Goal: Book appointment/travel/reservation

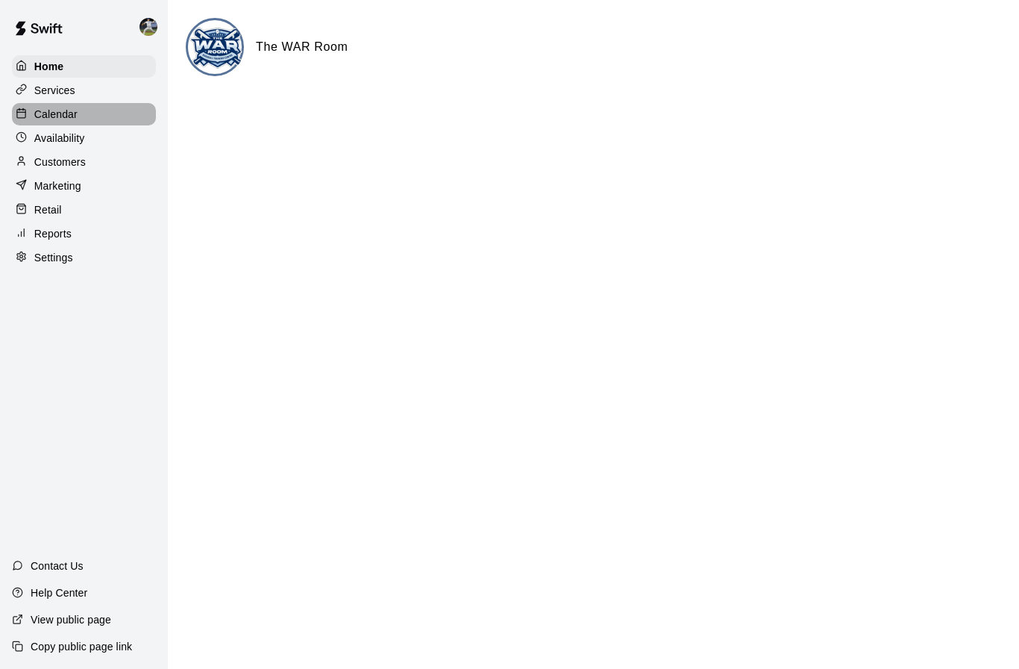
click at [72, 115] on p "Calendar" at bounding box center [55, 114] width 43 height 15
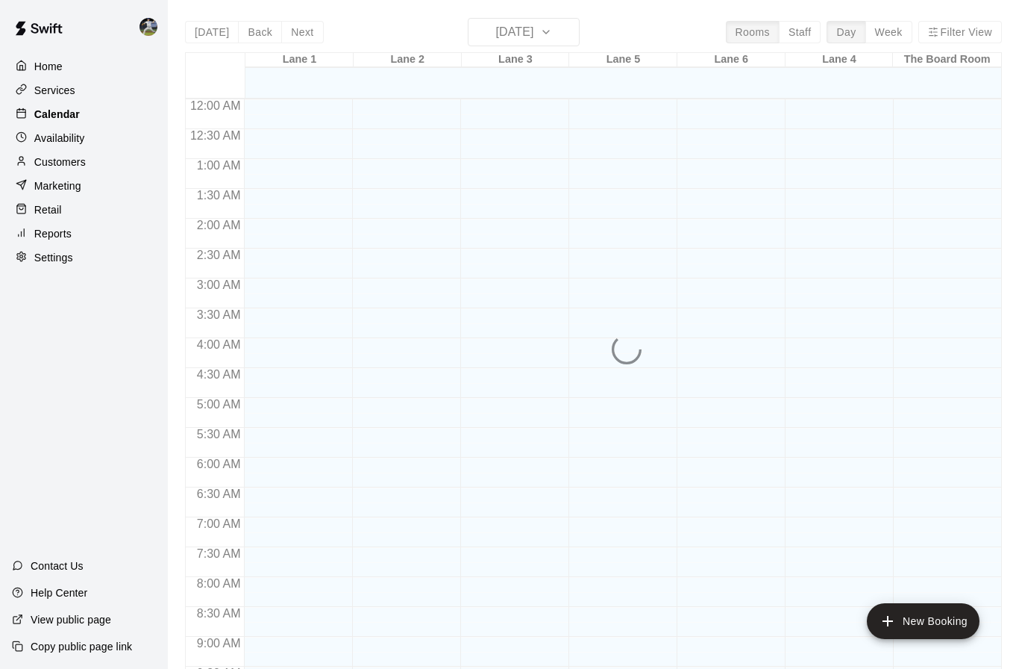
scroll to position [749, 0]
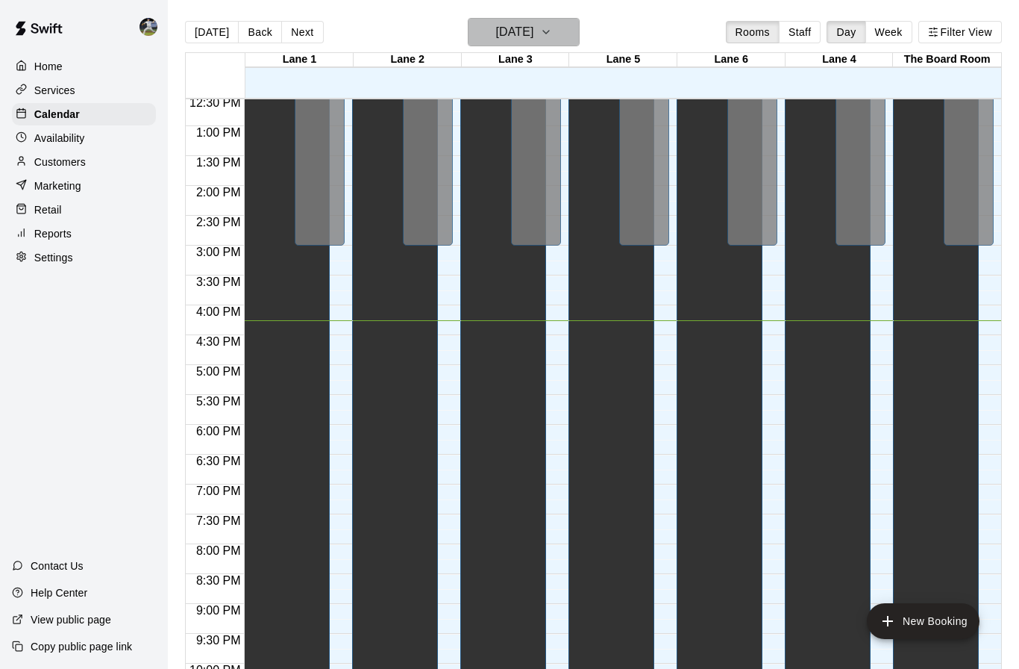
click at [549, 33] on icon "button" at bounding box center [546, 32] width 6 height 3
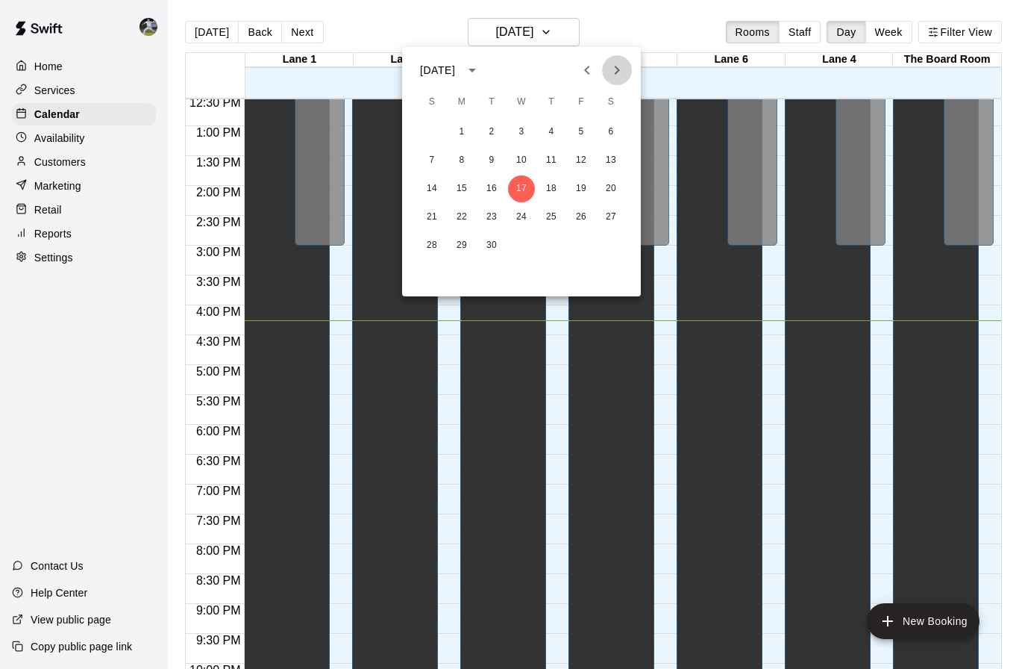
click at [618, 71] on icon "Next month" at bounding box center [617, 70] width 5 height 9
click at [548, 133] on button "1" at bounding box center [551, 132] width 27 height 27
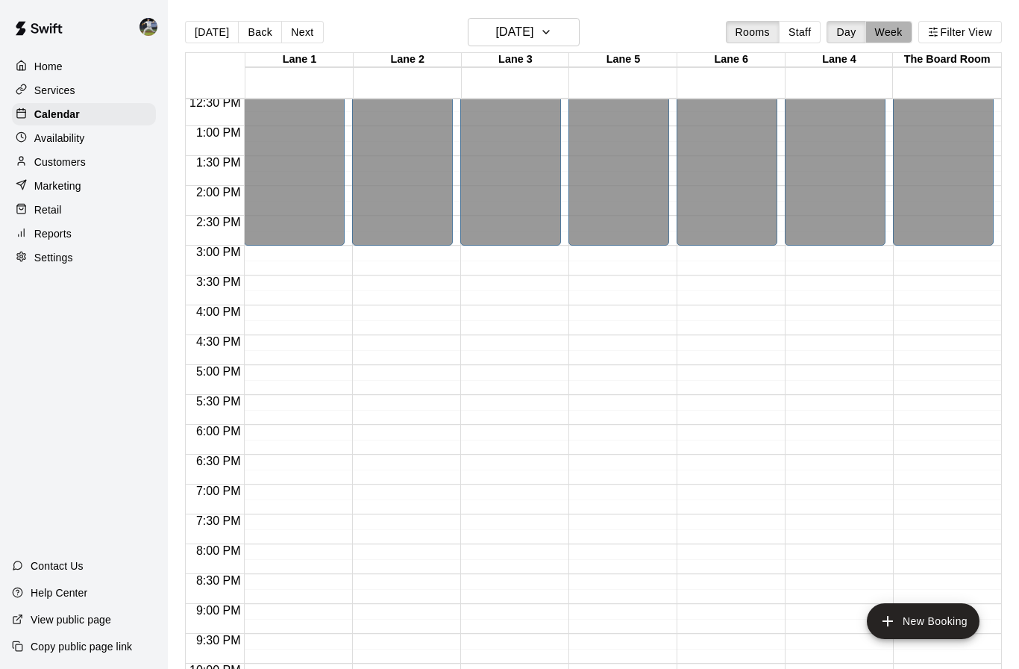
click at [866, 37] on button "Week" at bounding box center [889, 32] width 47 height 22
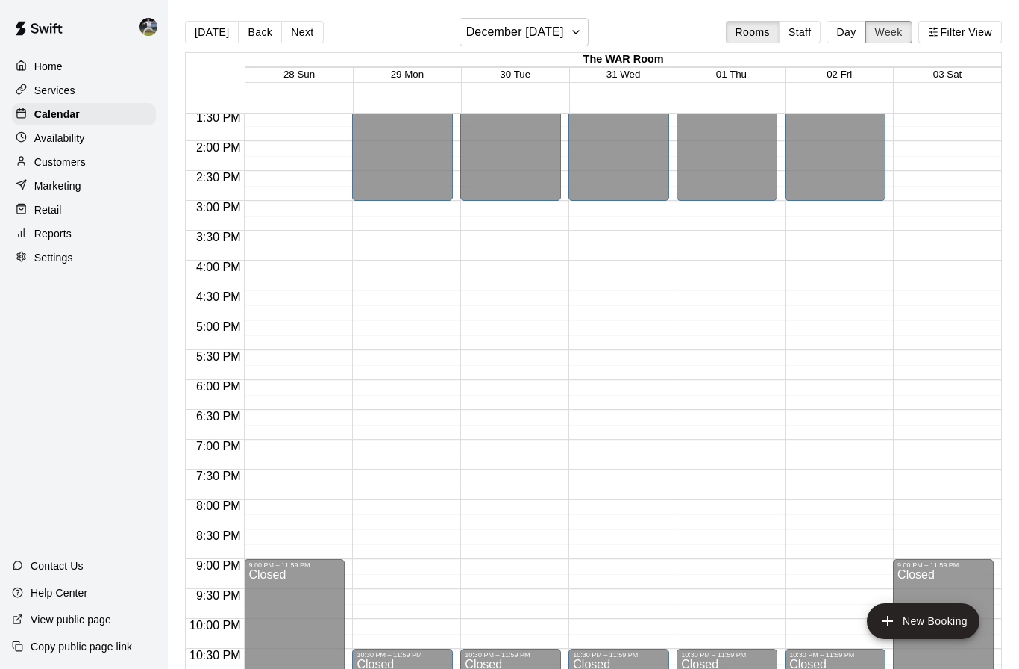
scroll to position [774, 0]
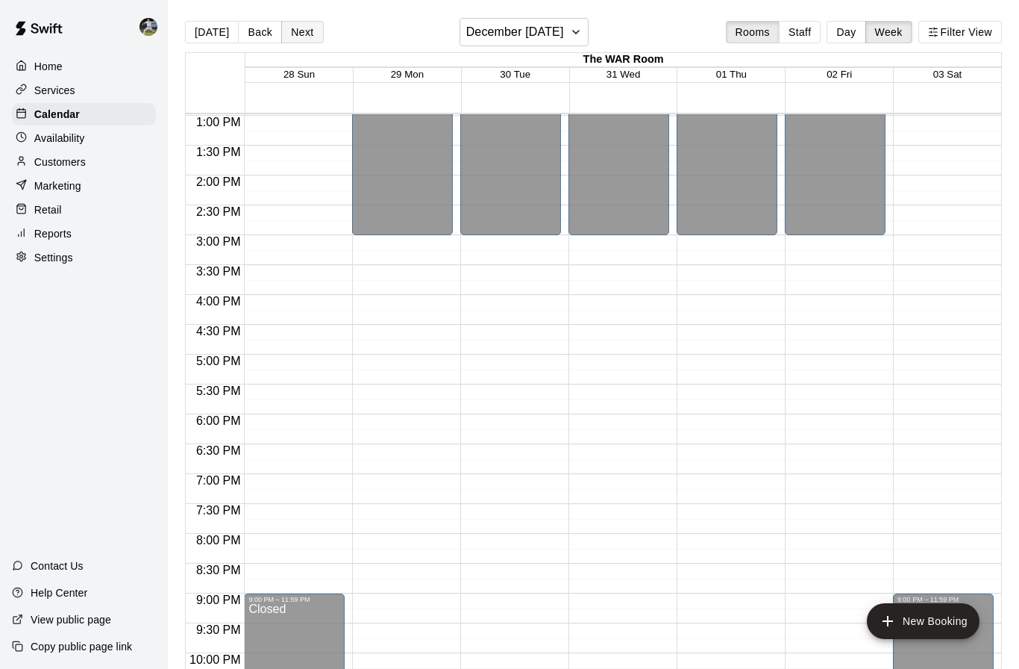
click at [298, 37] on button "Next" at bounding box center [302, 32] width 42 height 22
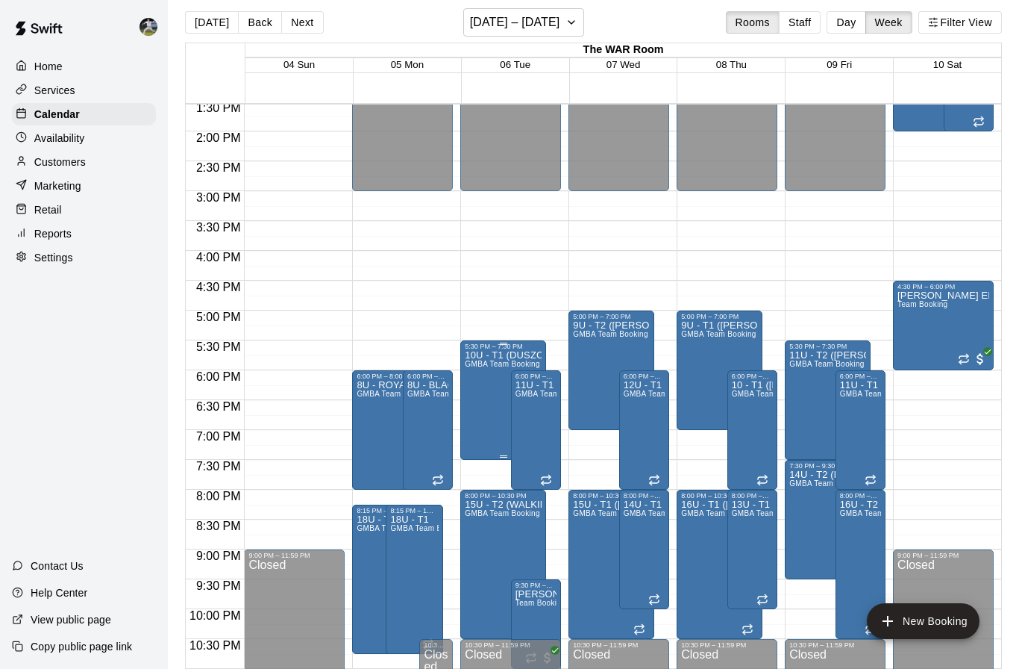
scroll to position [10, 0]
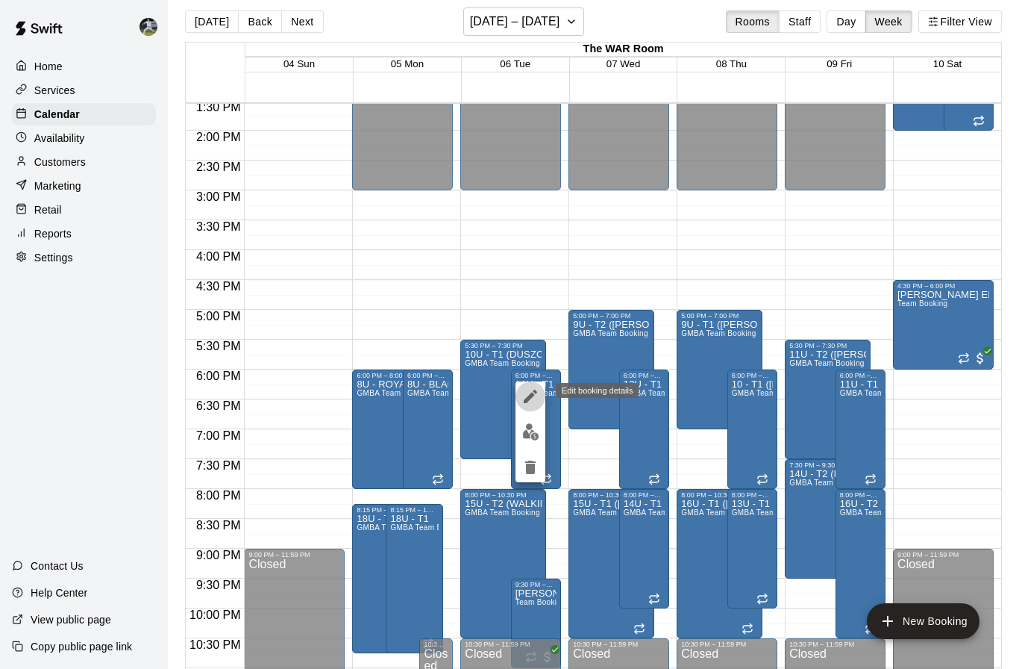
click at [527, 401] on icon "edit" at bounding box center [530, 395] width 13 height 13
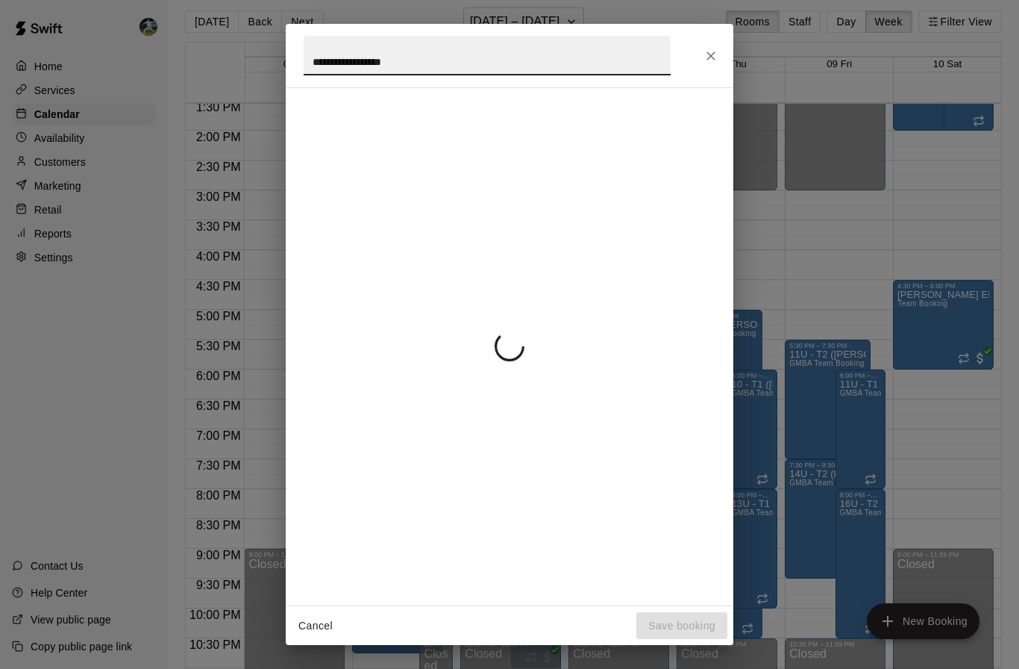
scroll to position [10, 0]
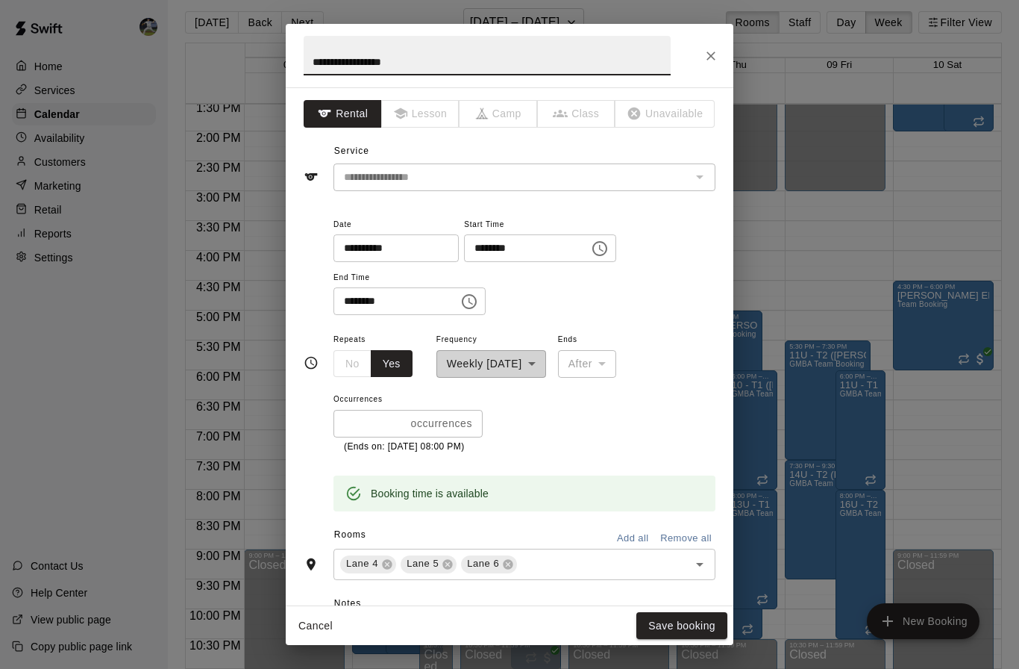
click at [386, 61] on input "**********" at bounding box center [487, 56] width 367 height 40
type input "**********"
click at [660, 616] on button "Save booking" at bounding box center [681, 626] width 91 height 28
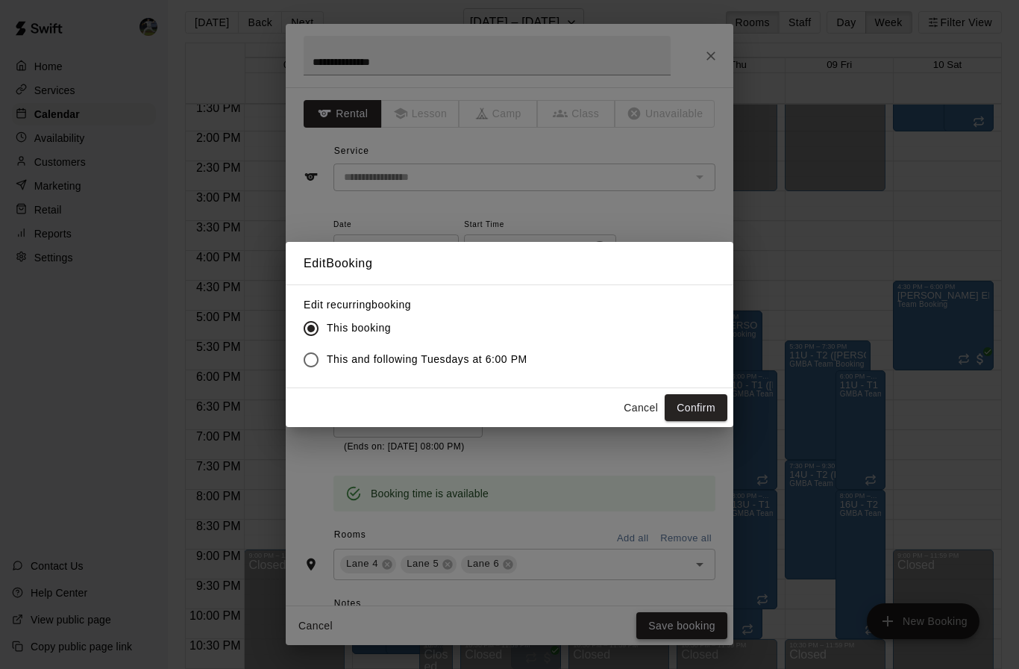
scroll to position [10, 0]
click at [710, 410] on button "Confirm" at bounding box center [696, 408] width 63 height 28
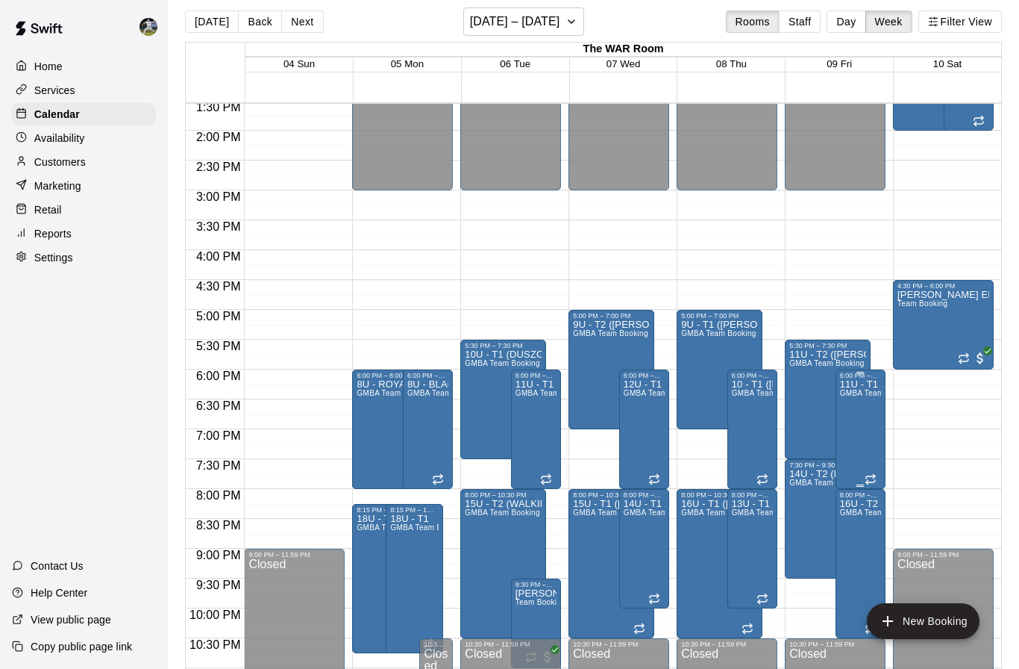
click at [853, 398] on icon "edit" at bounding box center [854, 395] width 13 height 13
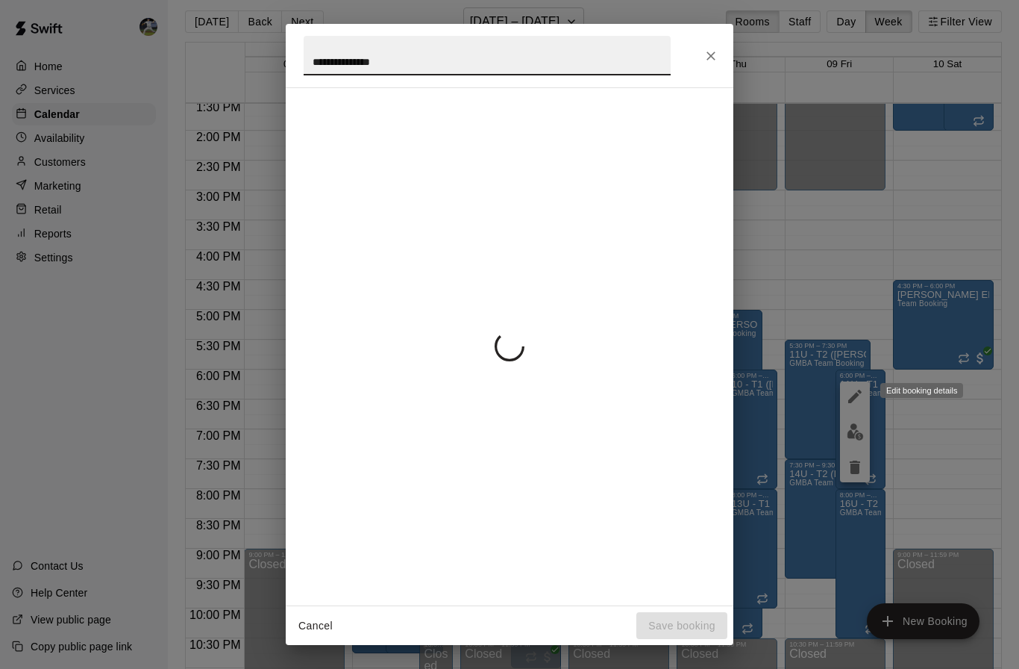
scroll to position [10, 0]
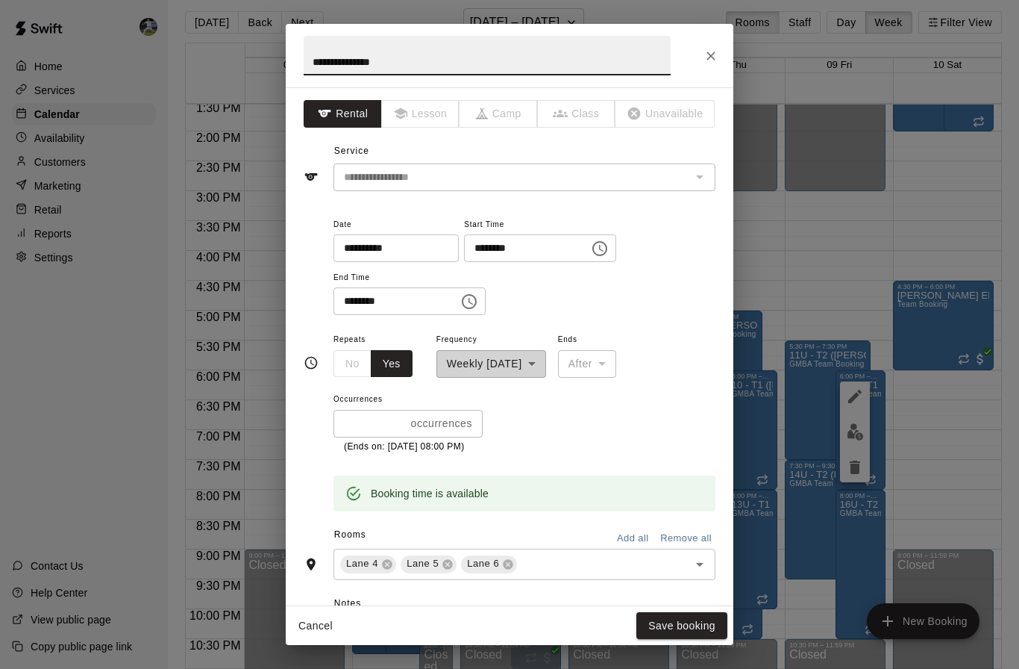
click at [382, 66] on input "**********" at bounding box center [487, 56] width 367 height 40
type input "**********"
click at [666, 624] on button "Save booking" at bounding box center [681, 626] width 91 height 28
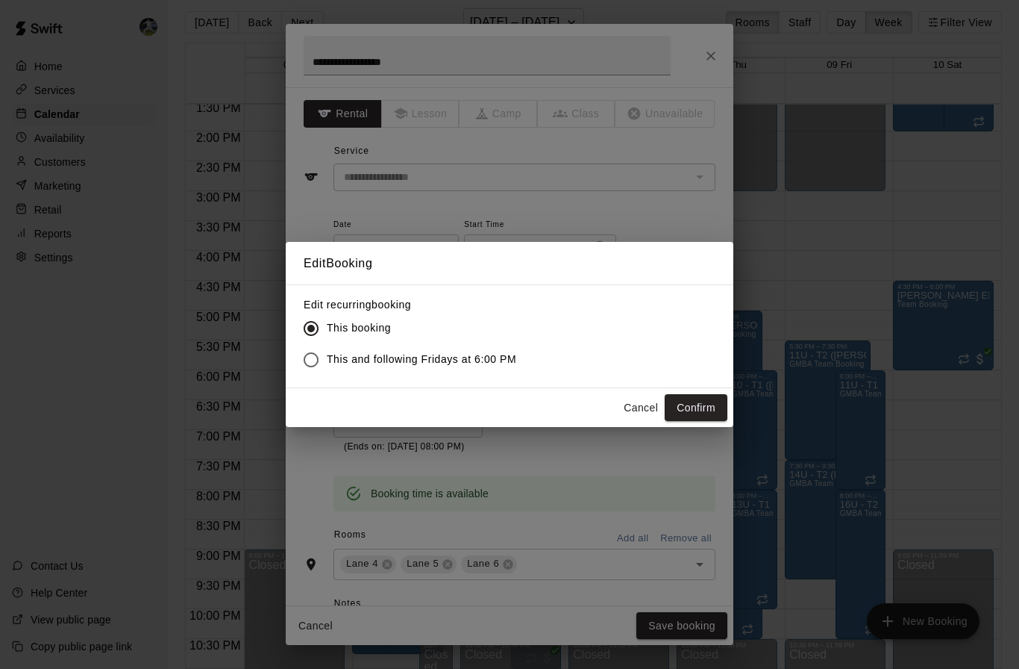
scroll to position [10, 0]
click at [328, 364] on span "This and following Fridays at 6:00 PM" at bounding box center [422, 359] width 190 height 16
click at [679, 405] on button "Confirm" at bounding box center [696, 408] width 63 height 28
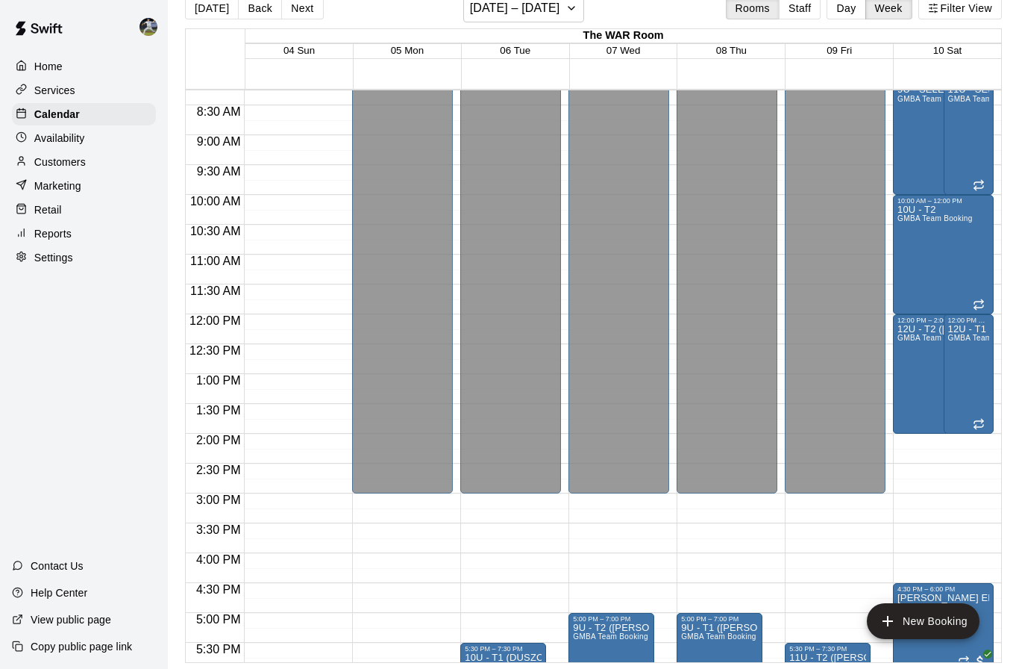
scroll to position [414, 0]
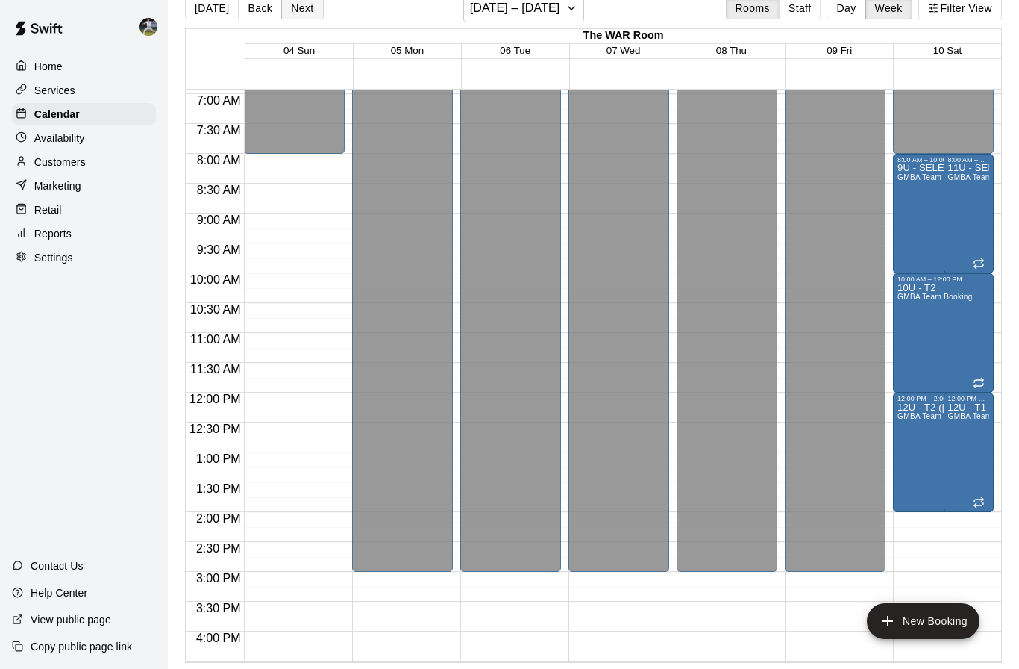
click at [296, 17] on button "Next" at bounding box center [302, 8] width 42 height 22
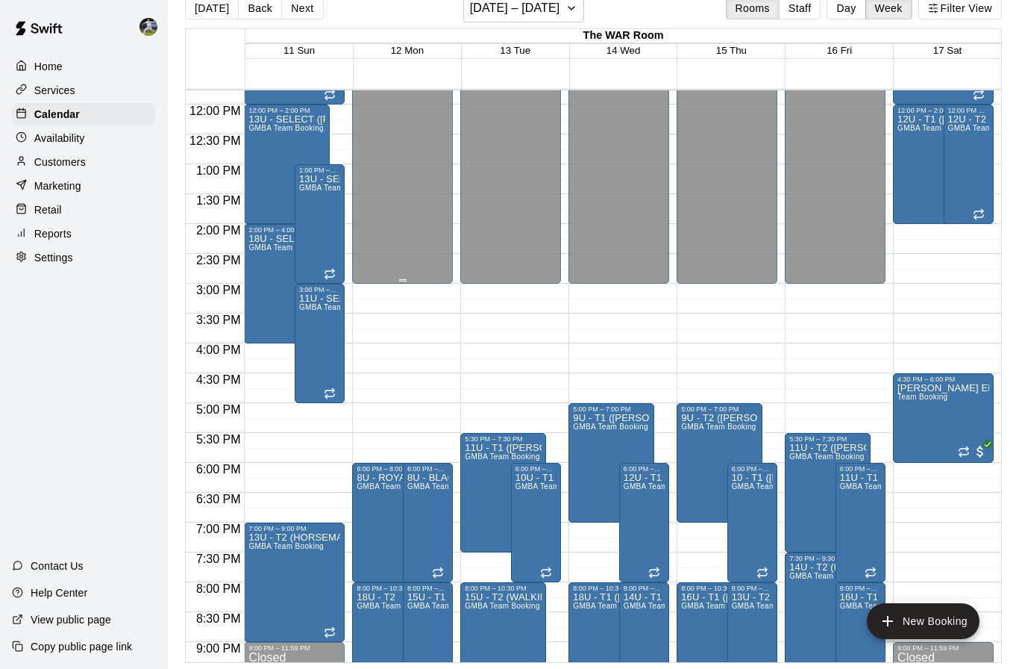
scroll to position [780, 0]
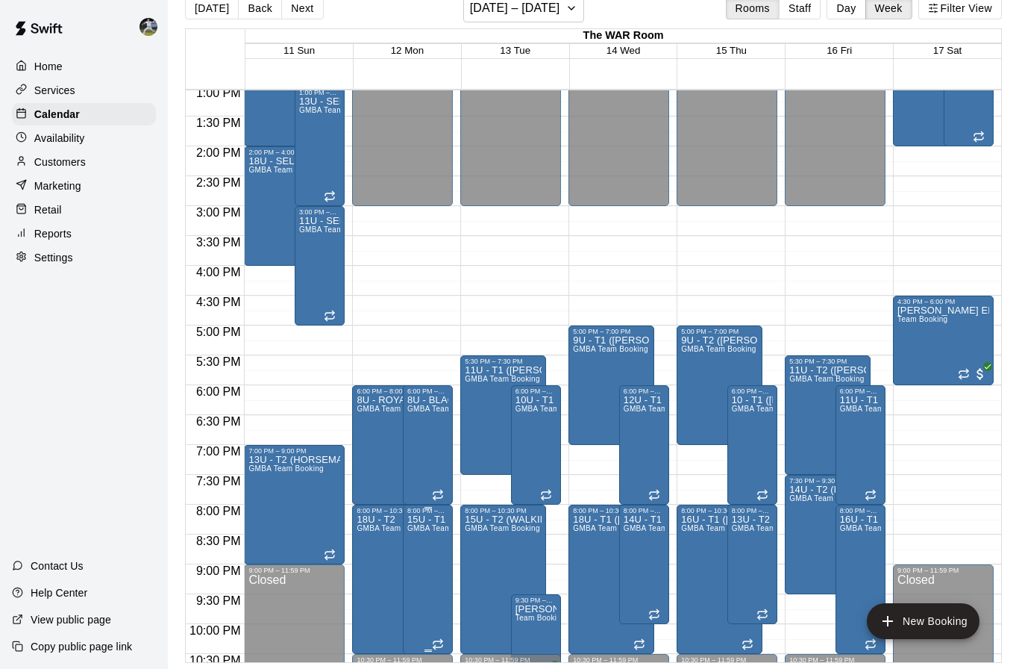
click at [423, 532] on span "GMBA Team Booking" at bounding box center [444, 528] width 75 height 8
click at [423, 537] on icon "edit" at bounding box center [422, 539] width 13 height 13
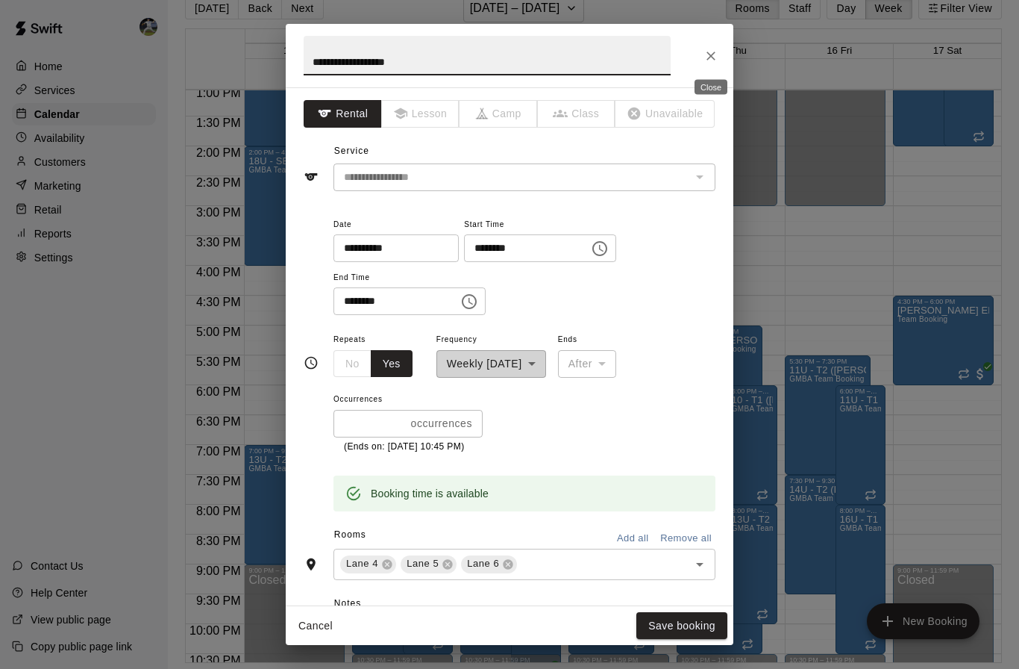
click at [714, 60] on icon "Close" at bounding box center [711, 55] width 15 height 15
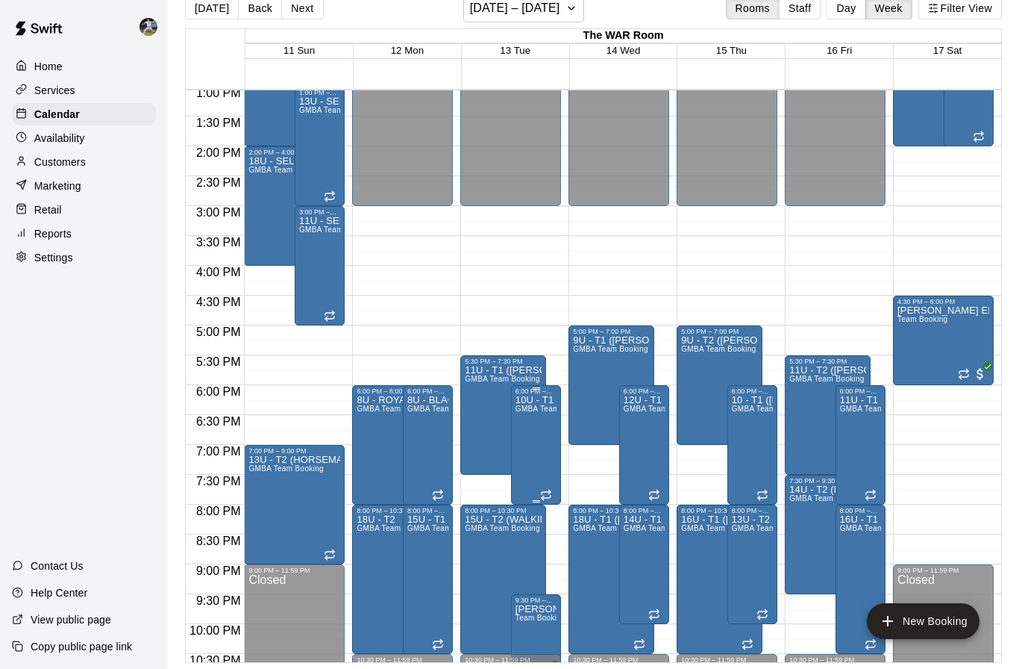
click at [539, 414] on button "edit" at bounding box center [531, 412] width 30 height 30
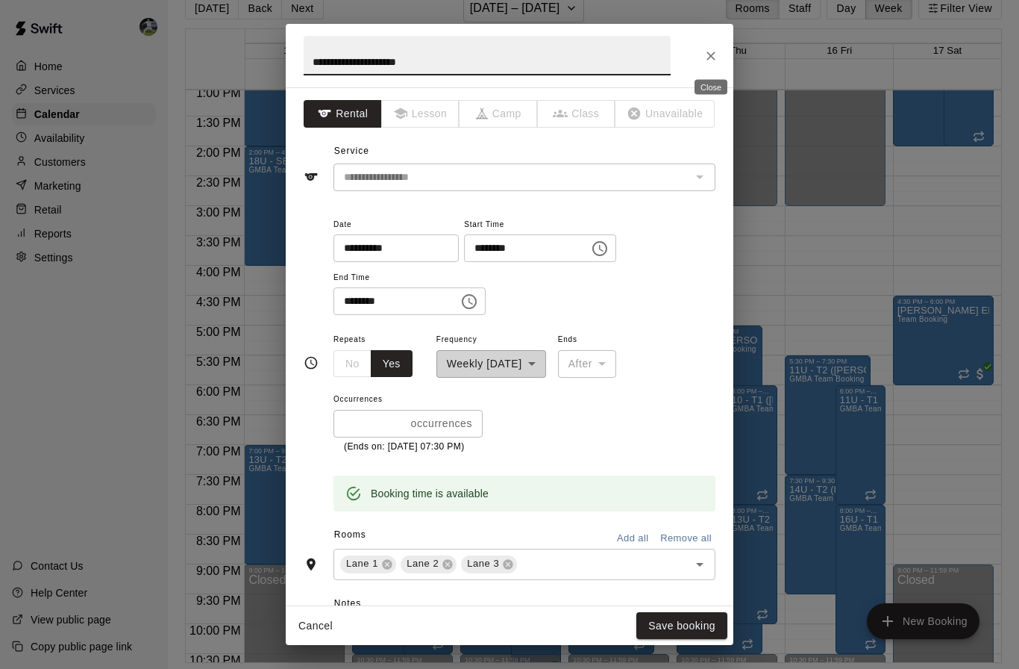
click at [709, 52] on icon "Close" at bounding box center [711, 55] width 15 height 15
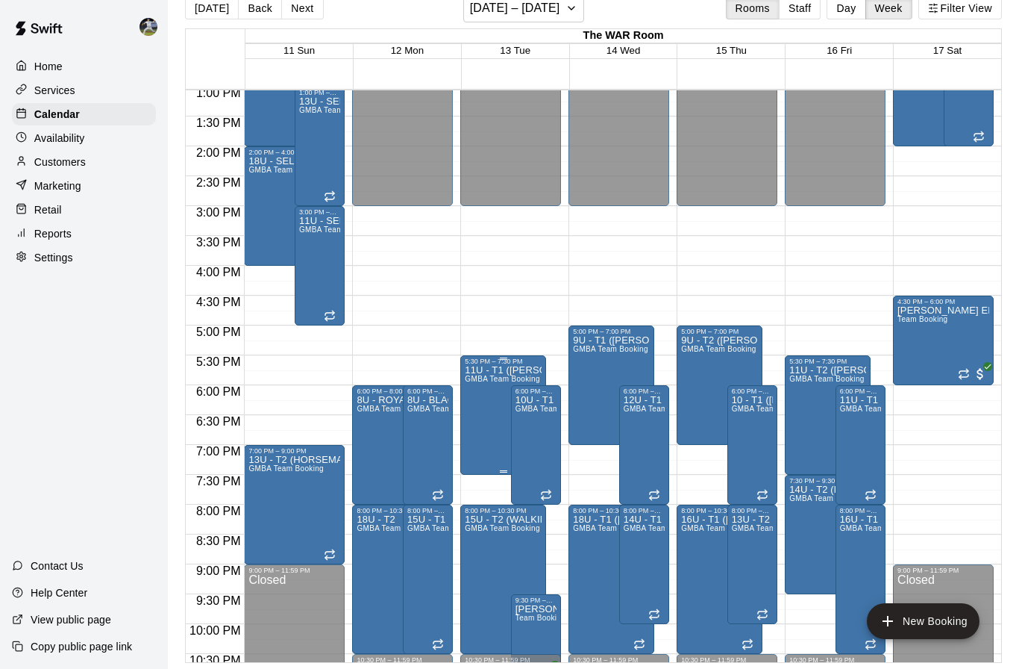
click at [505, 340] on div at bounding box center [509, 334] width 1019 height 669
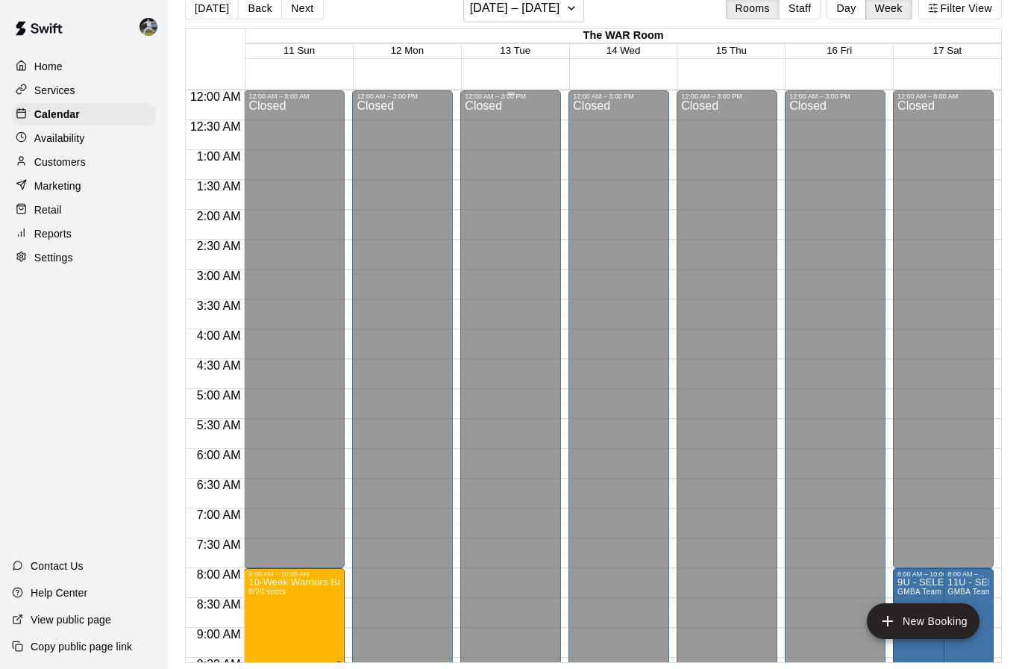
scroll to position [0, 0]
